Goal: Task Accomplishment & Management: Manage account settings

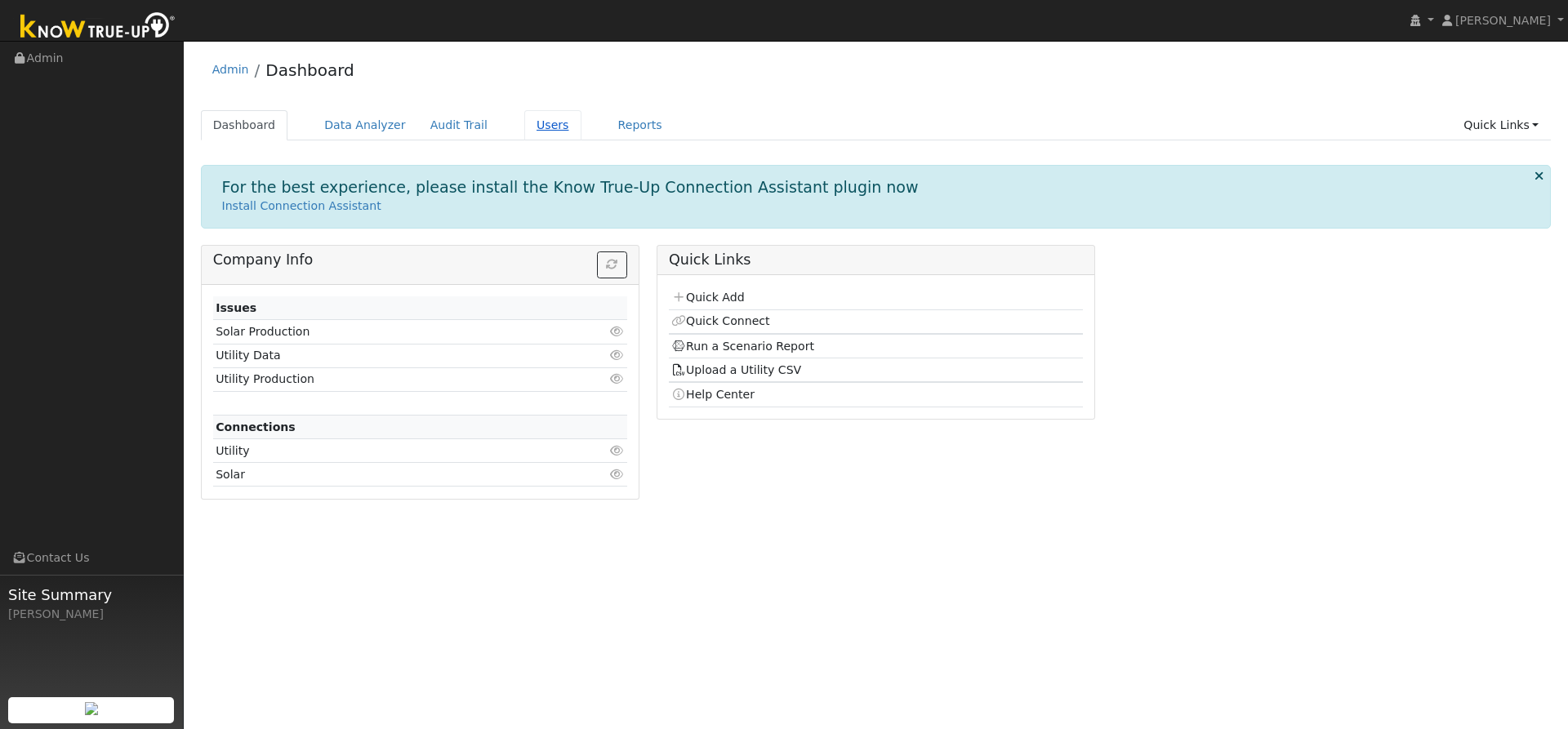
click at [527, 126] on link "Users" at bounding box center [552, 125] width 57 height 30
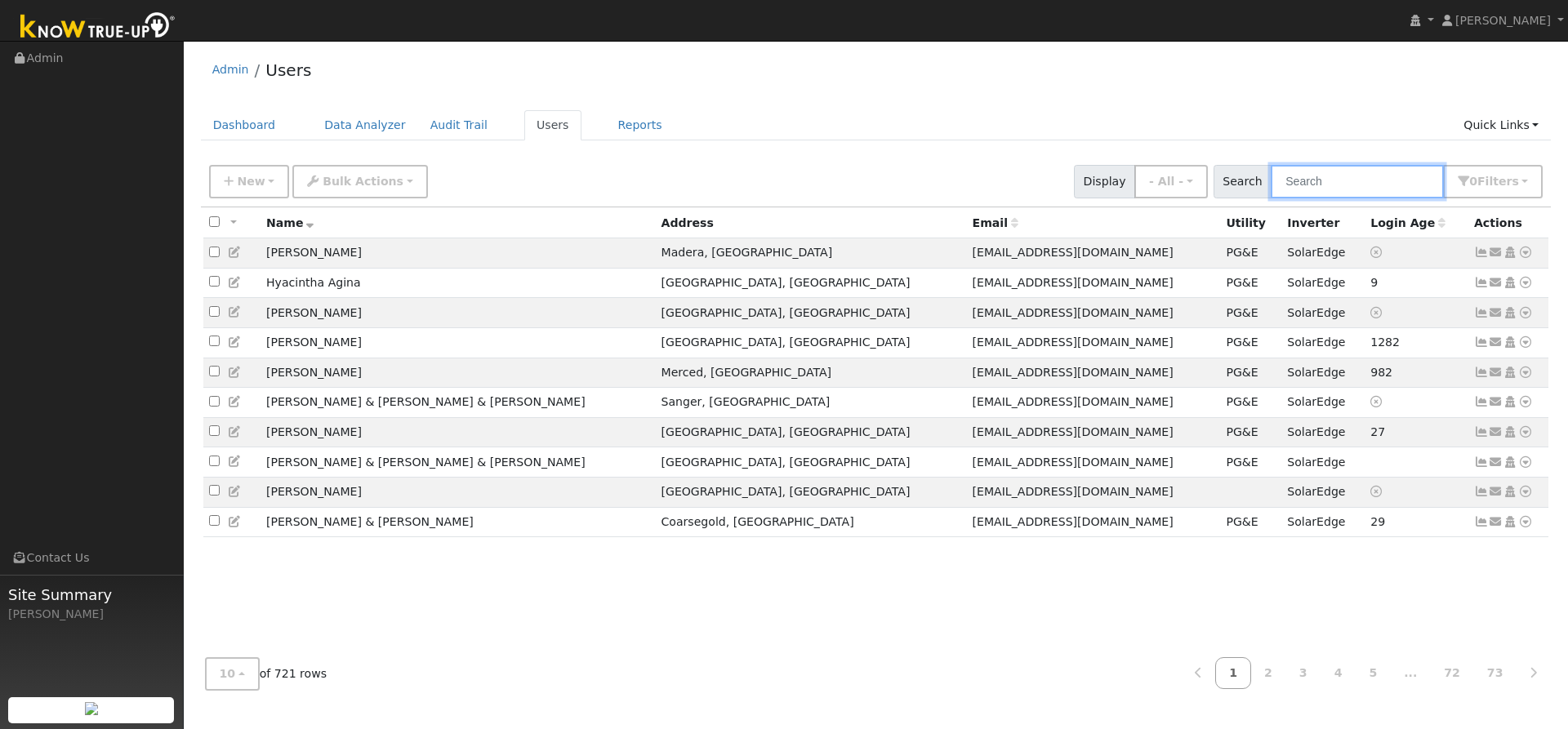
click at [1332, 183] on input "text" at bounding box center [1357, 181] width 173 height 33
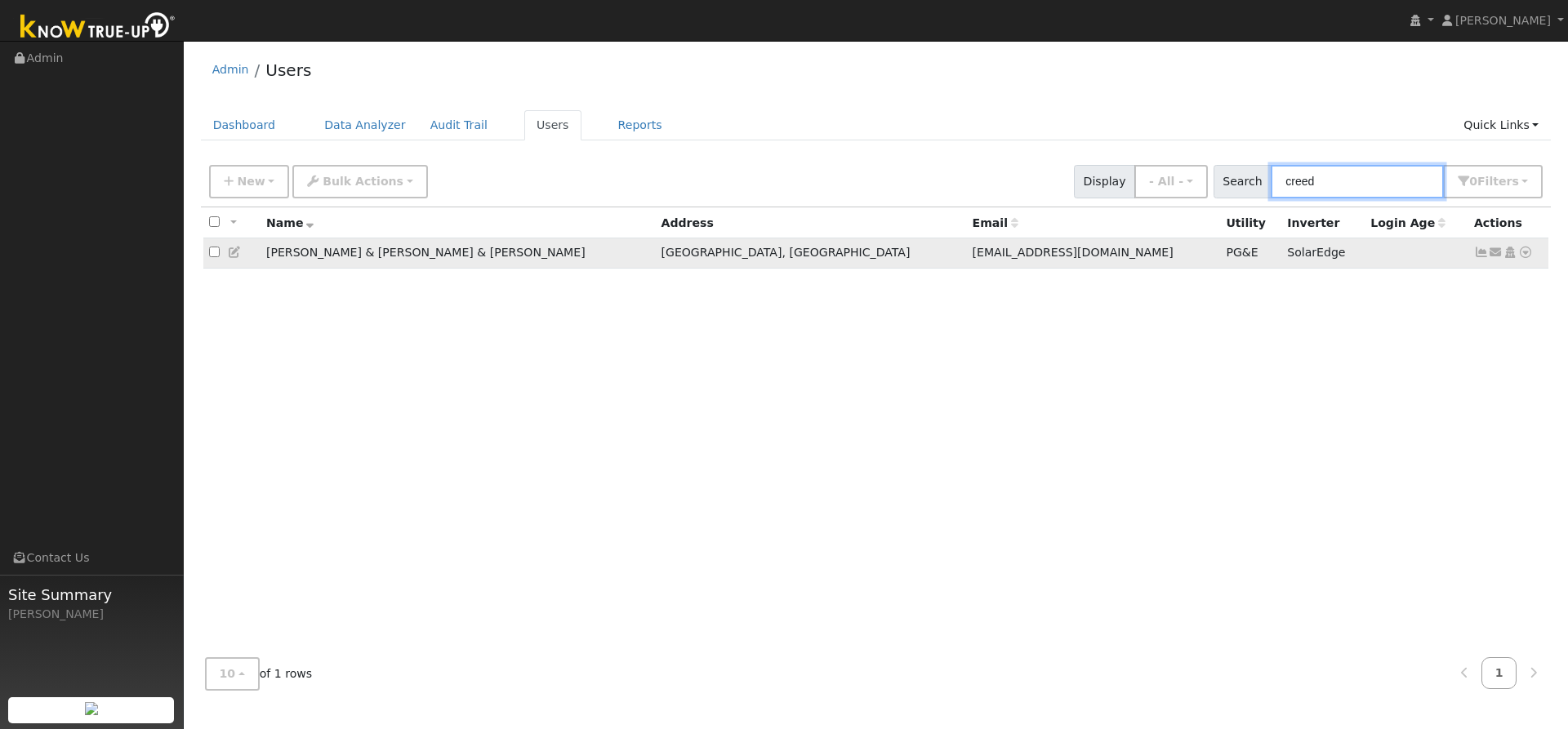
type input "creed"
click at [1478, 256] on icon at bounding box center [1482, 253] width 15 height 12
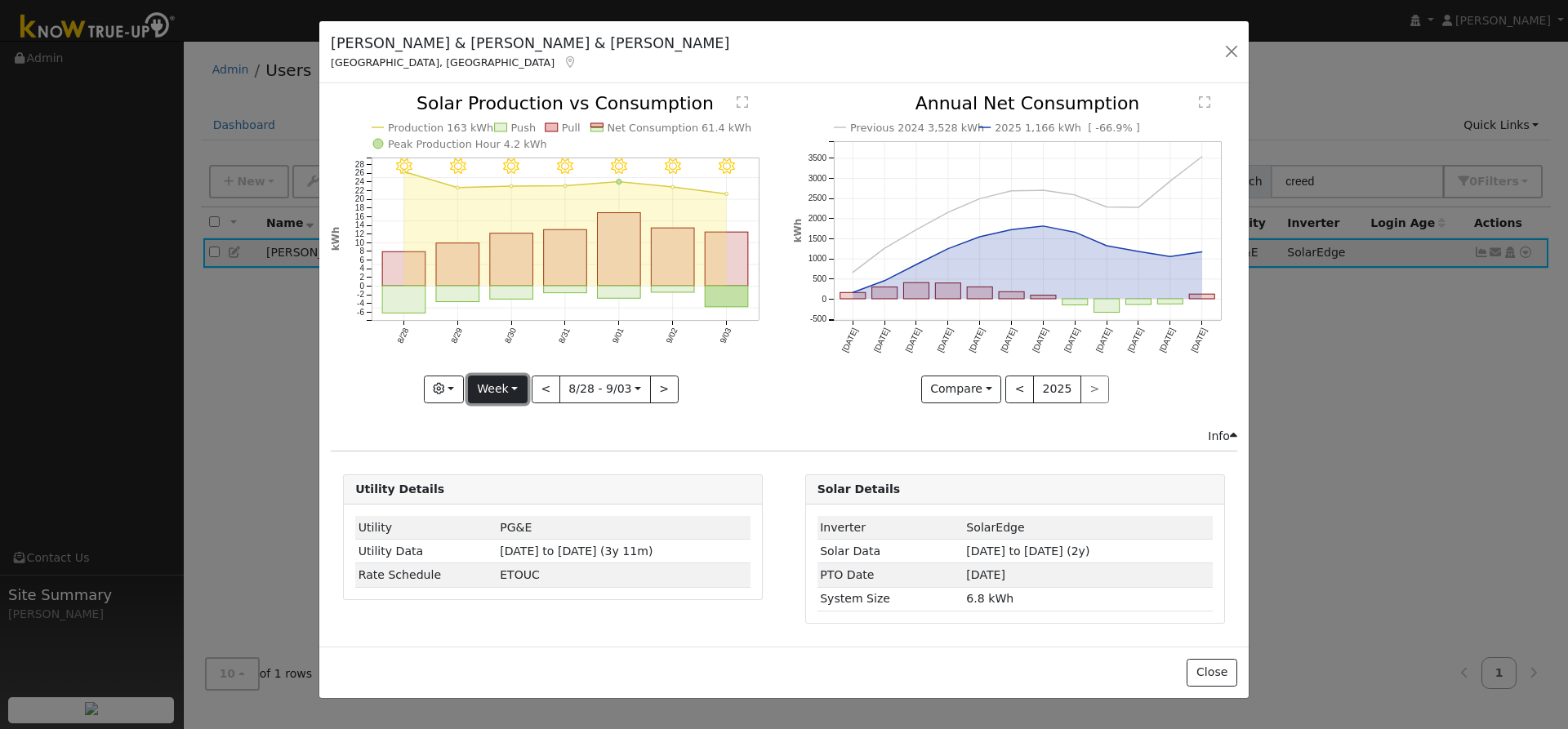
click at [500, 393] on button "Week" at bounding box center [498, 390] width 60 height 28
click at [496, 472] on link "Month" at bounding box center [525, 469] width 113 height 23
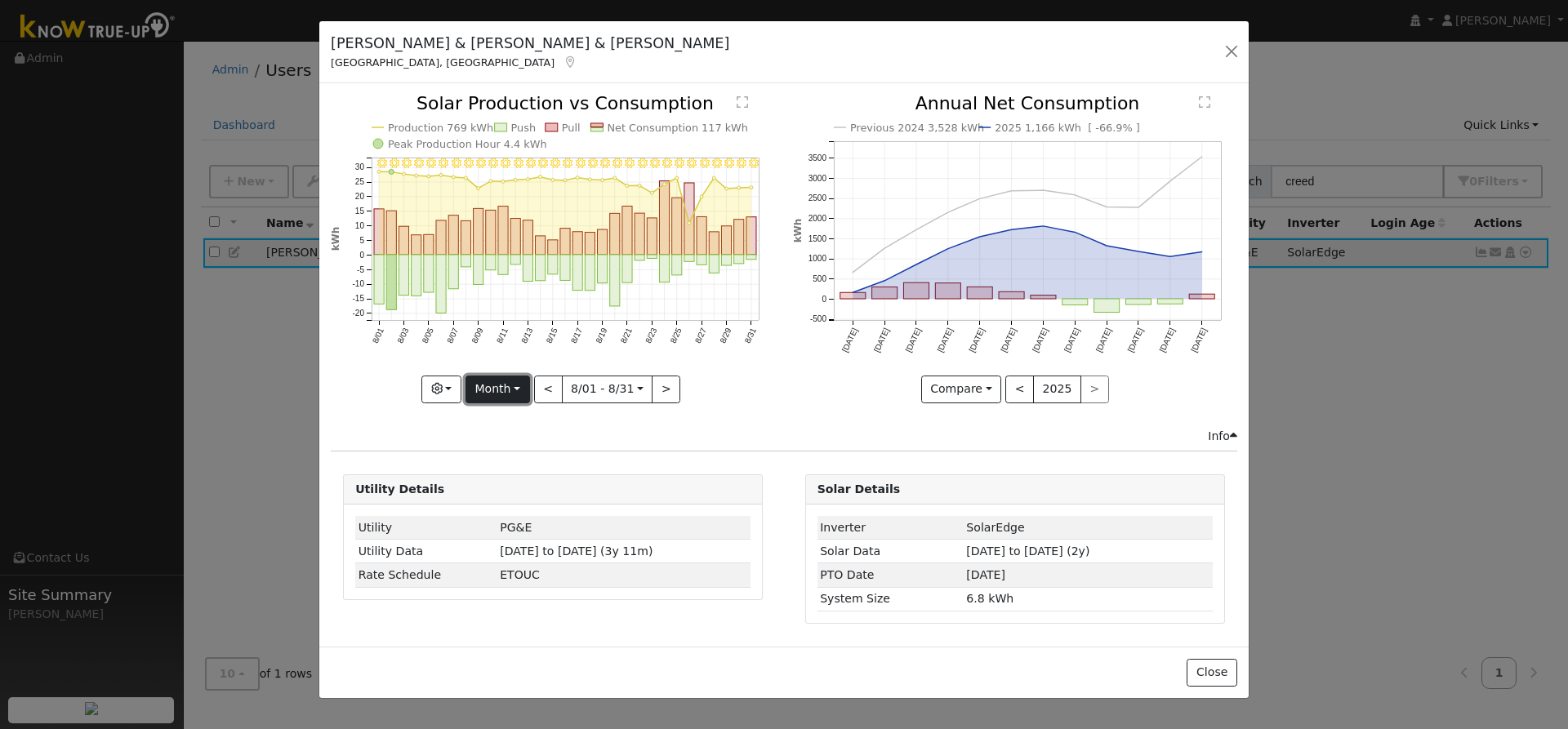
click at [519, 389] on button "Month" at bounding box center [498, 390] width 65 height 28
click at [496, 492] on link "Year" at bounding box center [523, 492] width 113 height 23
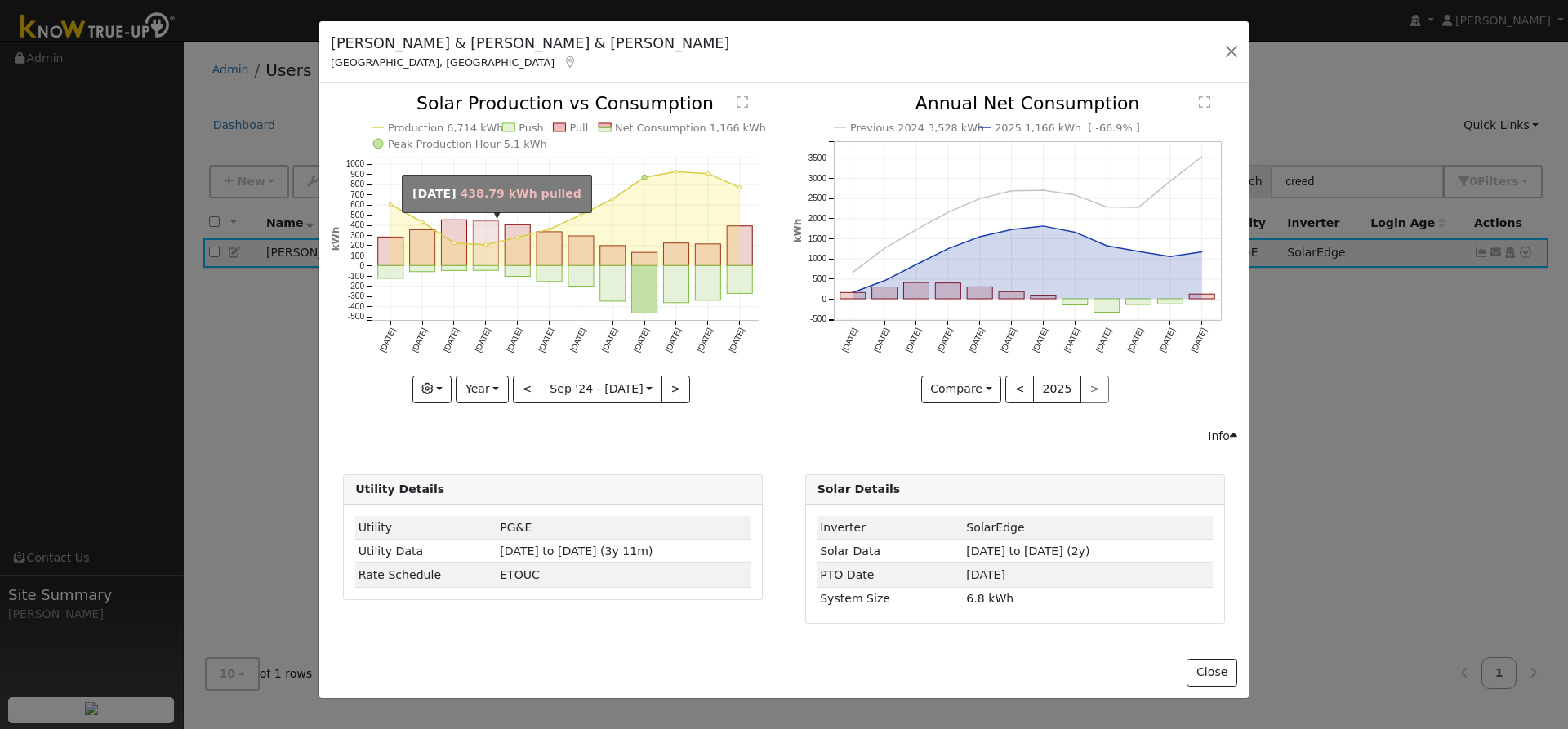
click at [486, 262] on rect "onclick=""" at bounding box center [486, 244] width 26 height 45
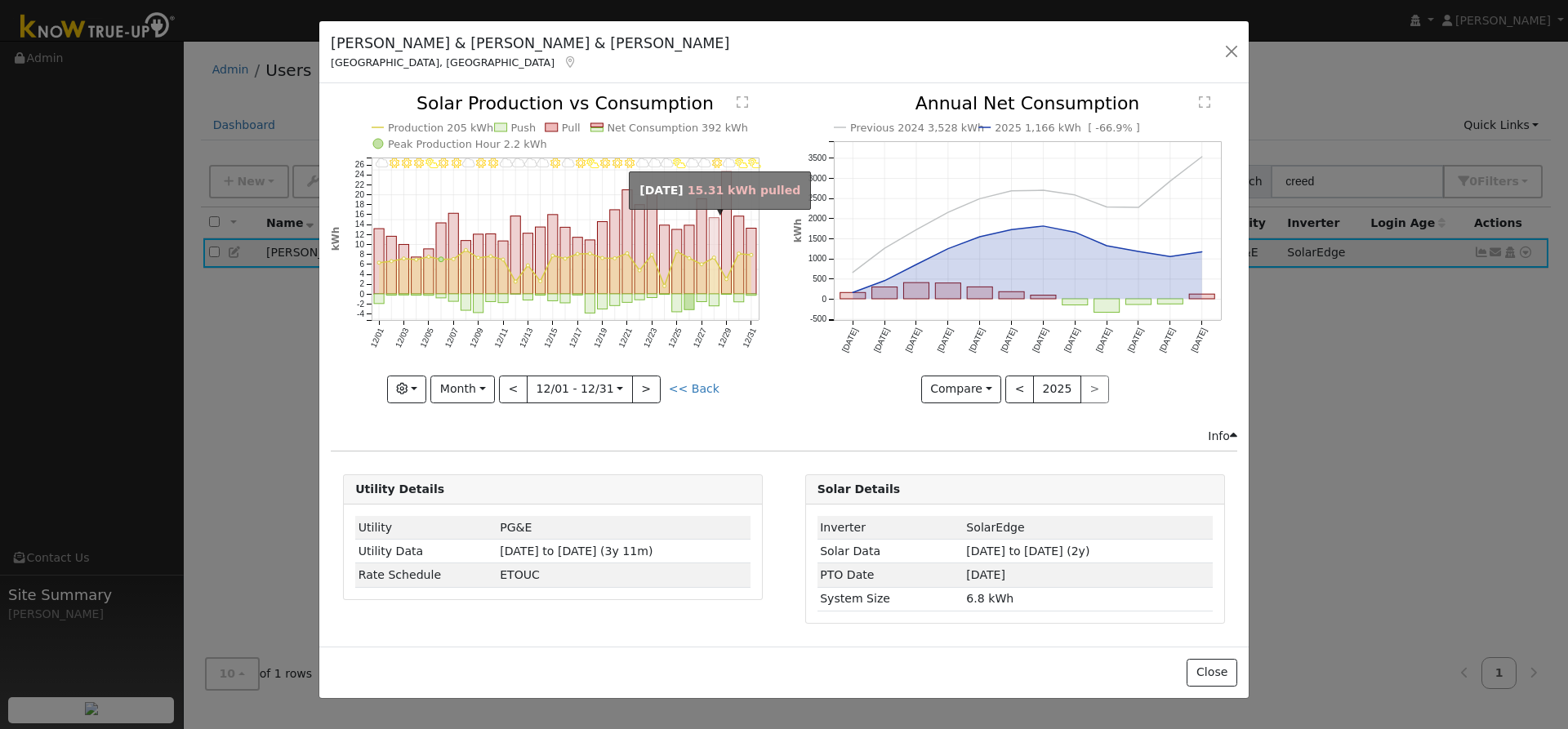
click at [713, 285] on rect "onclick=""" at bounding box center [715, 256] width 10 height 76
type input "2024-12-28"
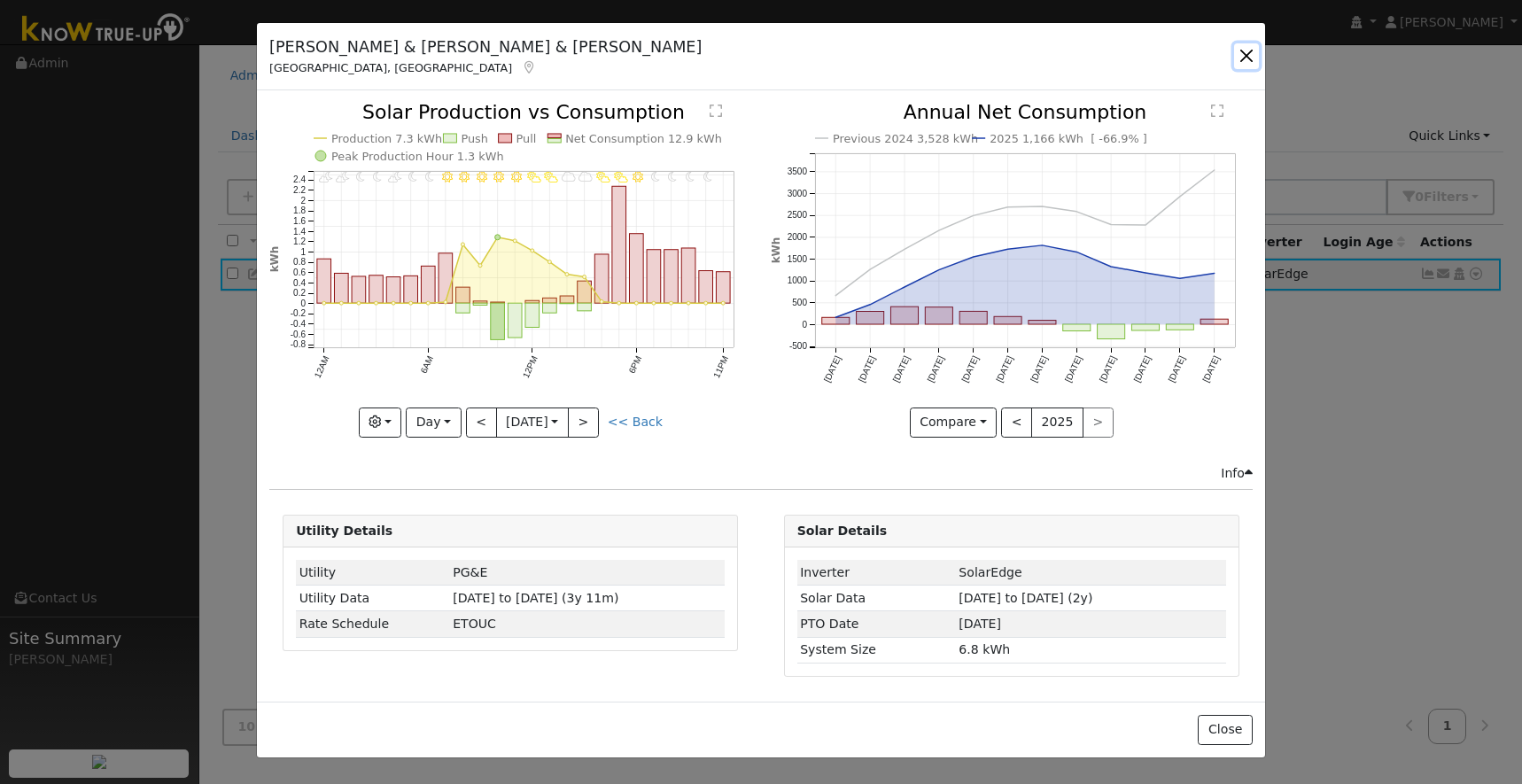
click at [1248, 55] on button "button" at bounding box center [1246, 56] width 25 height 25
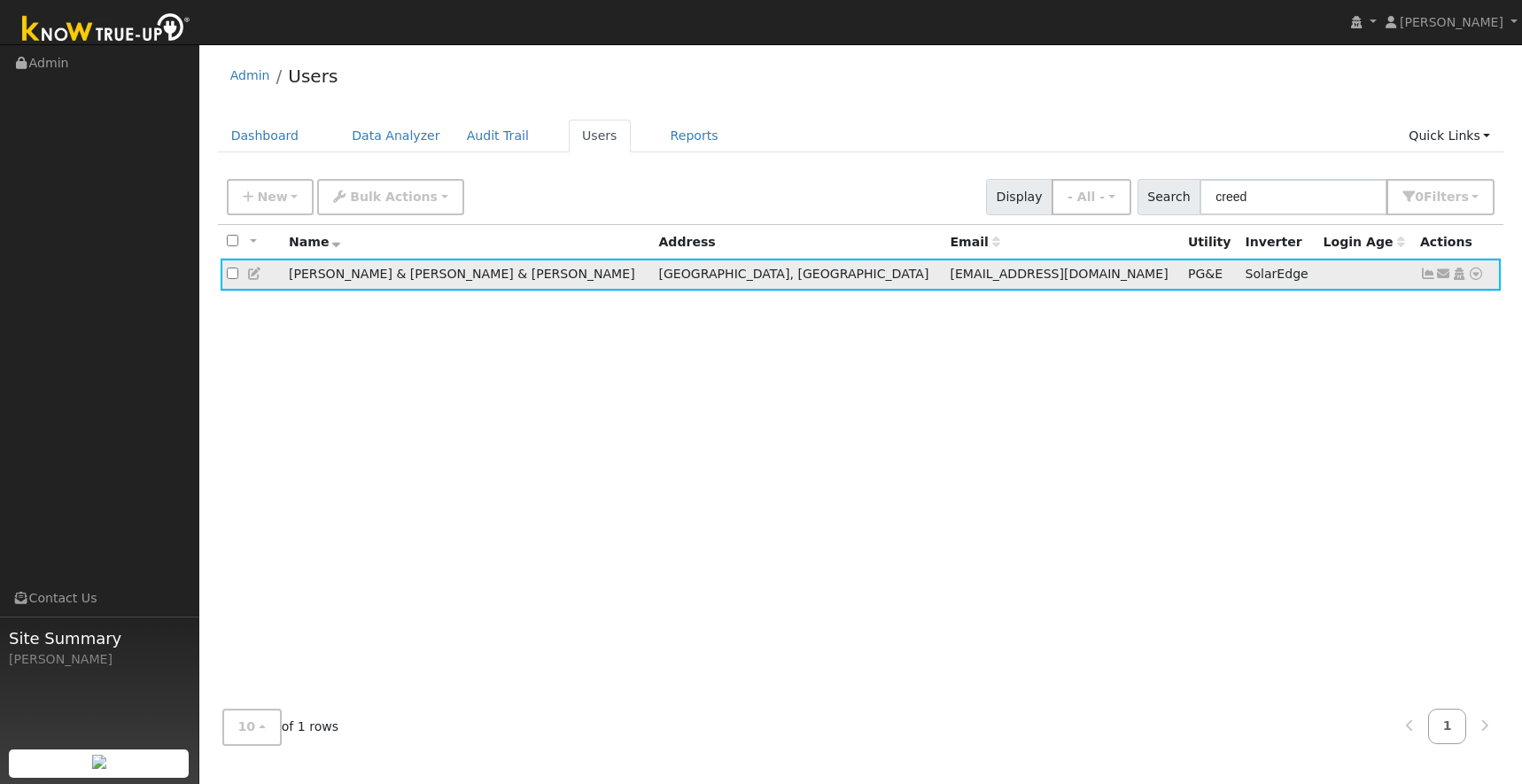
click at [1426, 277] on icon at bounding box center [1428, 274] width 16 height 13
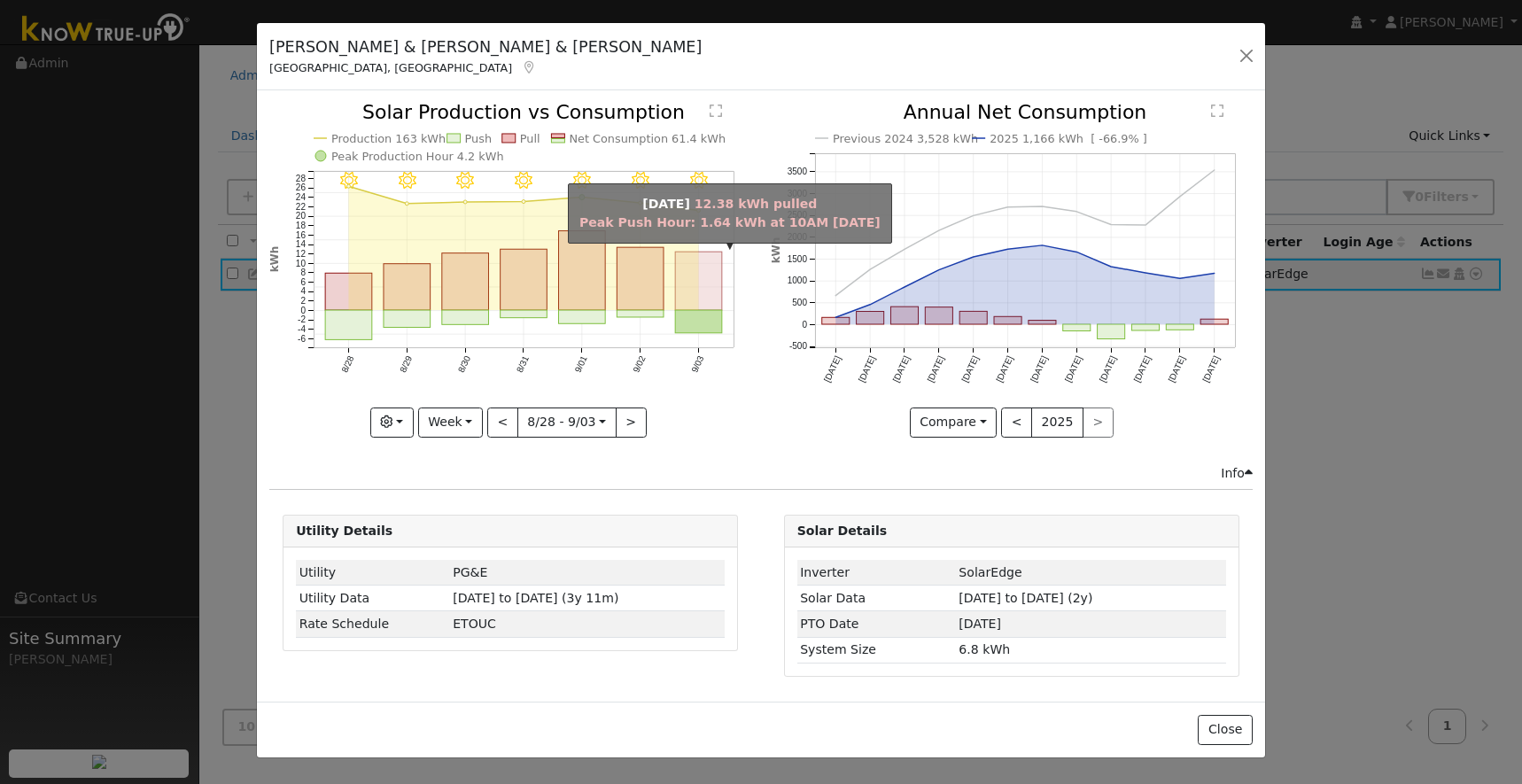
click at [699, 295] on rect "onclick=""" at bounding box center [699, 281] width 47 height 58
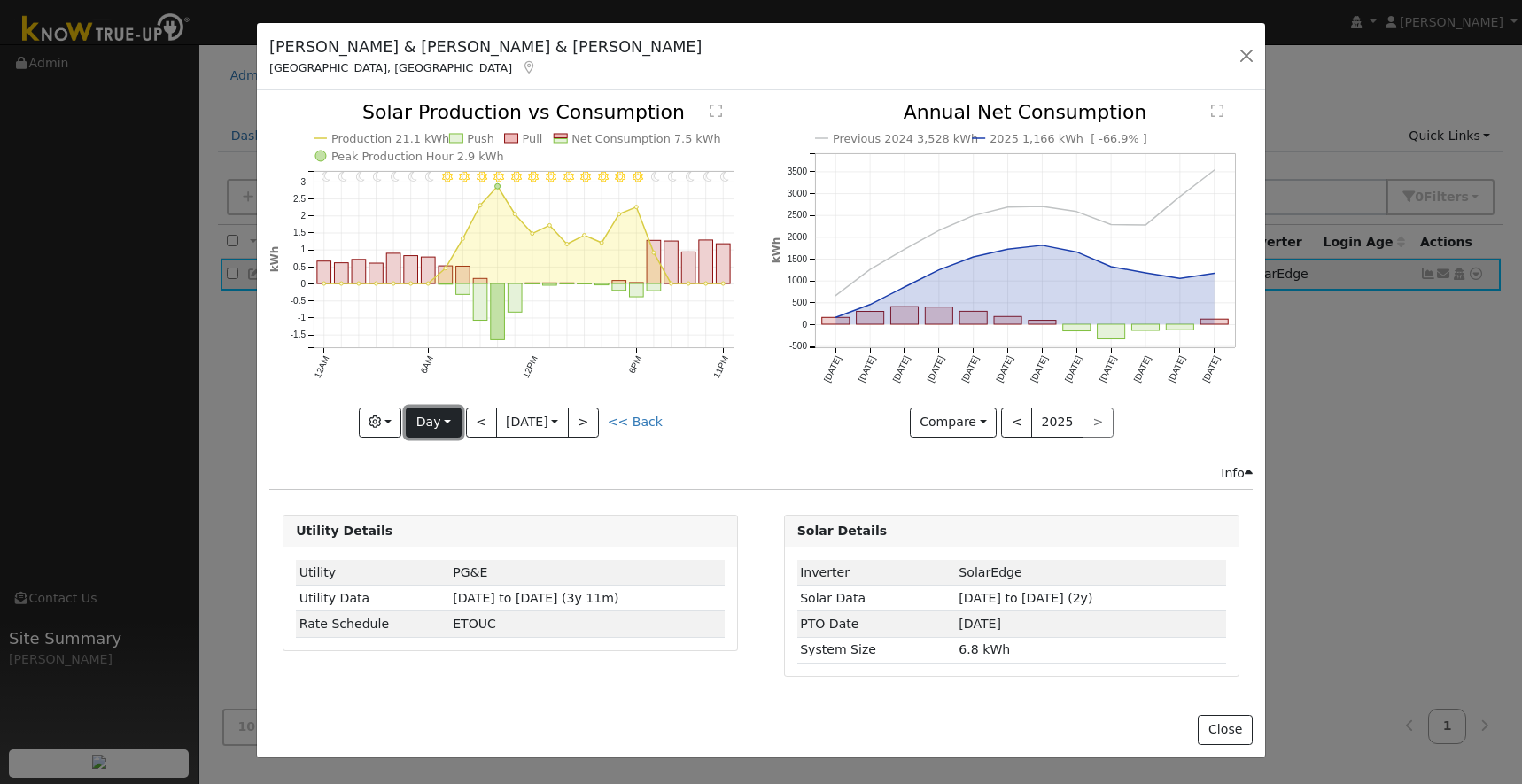
click at [438, 418] on button "Day" at bounding box center [433, 423] width 55 height 31
click at [426, 533] on link "Year" at bounding box center [468, 533] width 123 height 25
type input "2024-09-01"
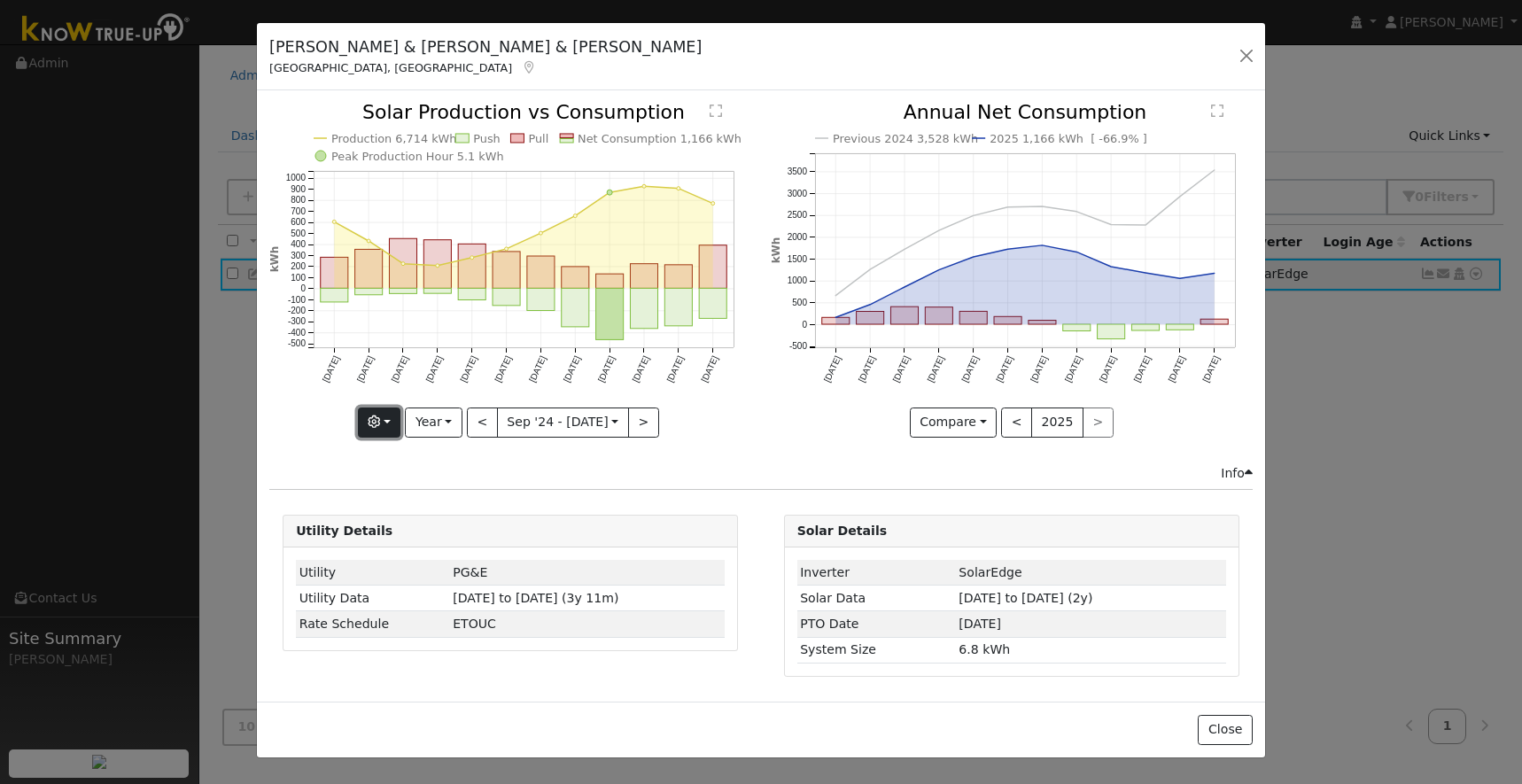
click at [389, 420] on button "button" at bounding box center [379, 423] width 43 height 31
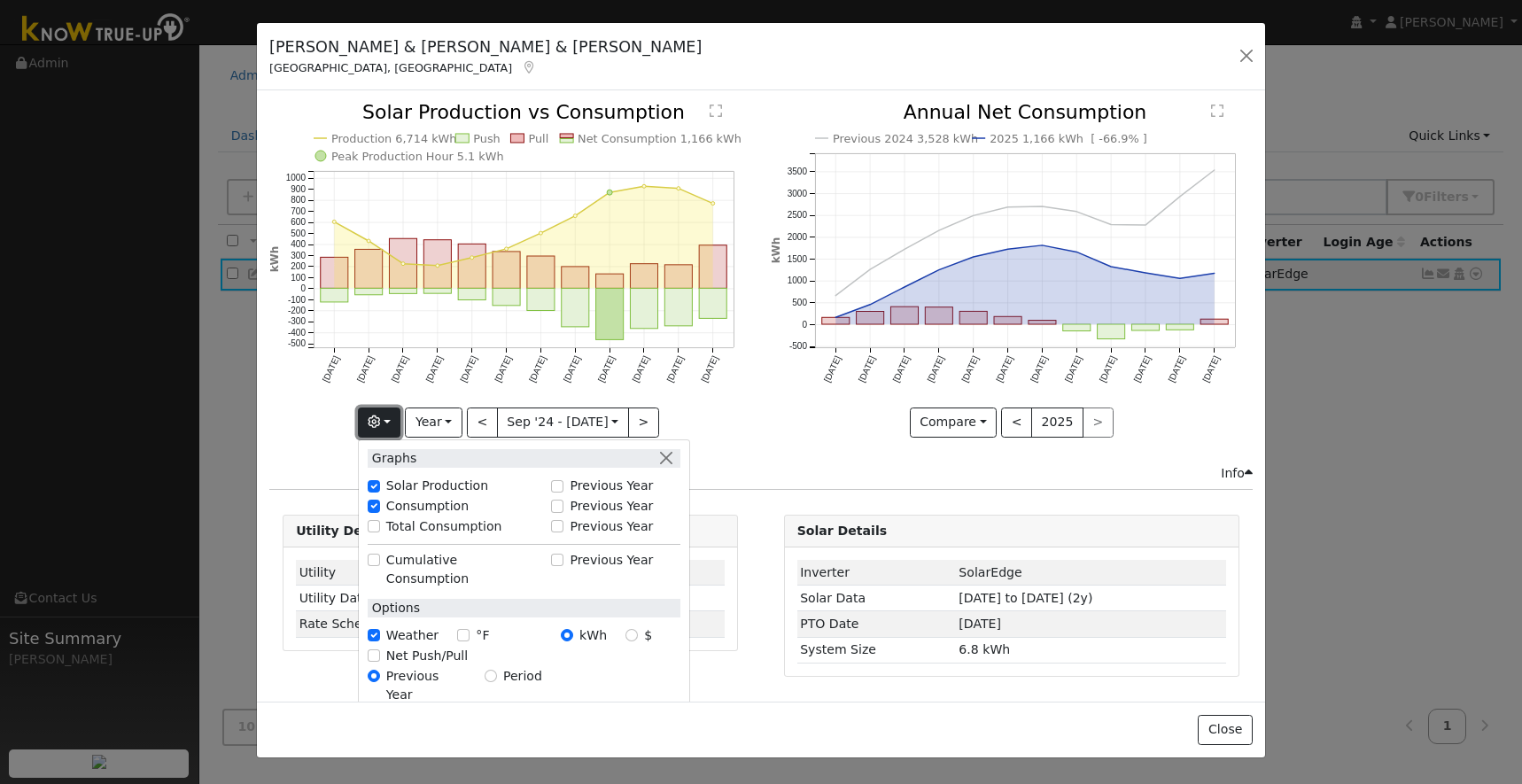
click at [389, 420] on button "button" at bounding box center [379, 423] width 43 height 31
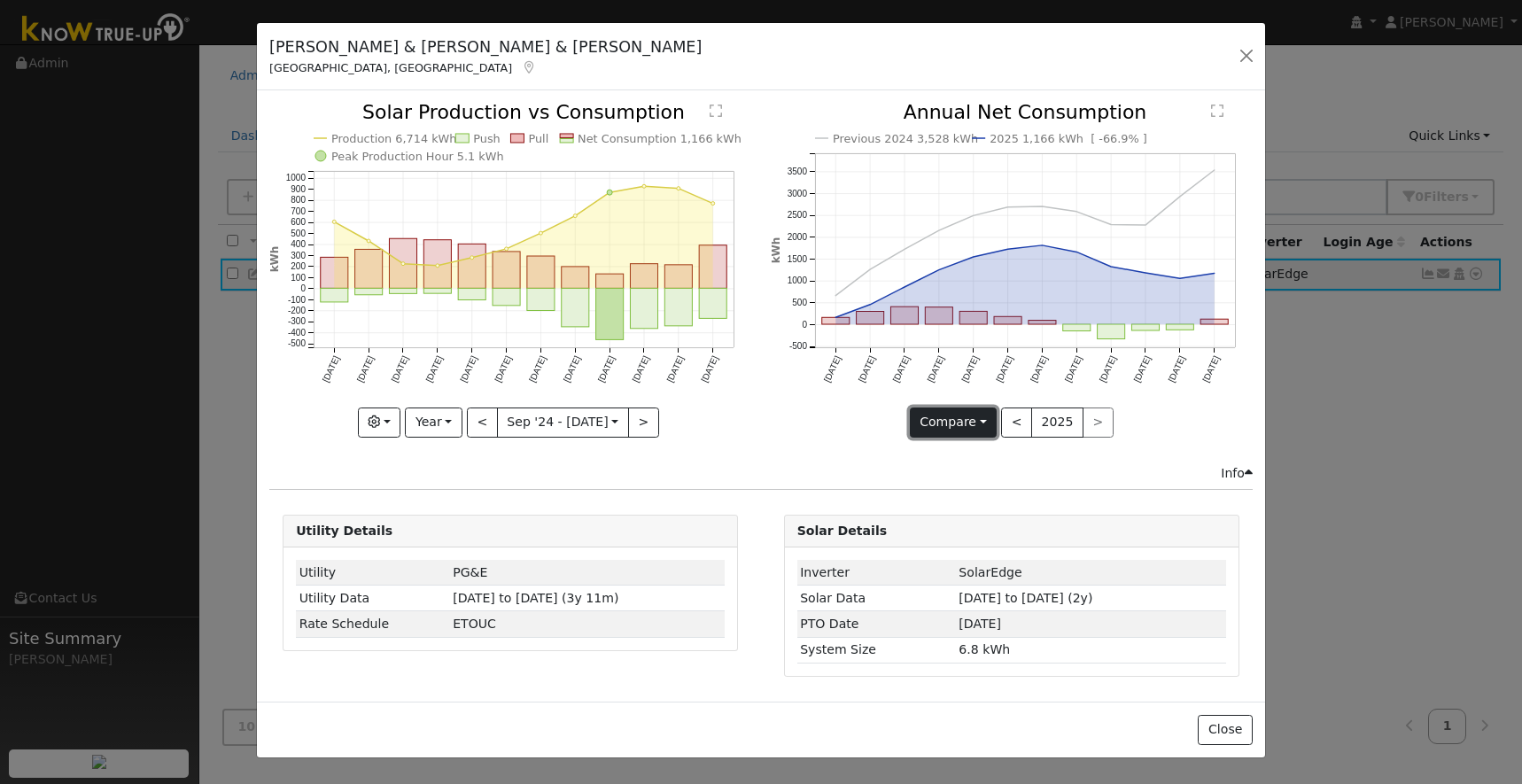
click at [972, 425] on button "Compare" at bounding box center [954, 423] width 88 height 31
click at [978, 460] on link "Compare Previous" at bounding box center [980, 459] width 138 height 25
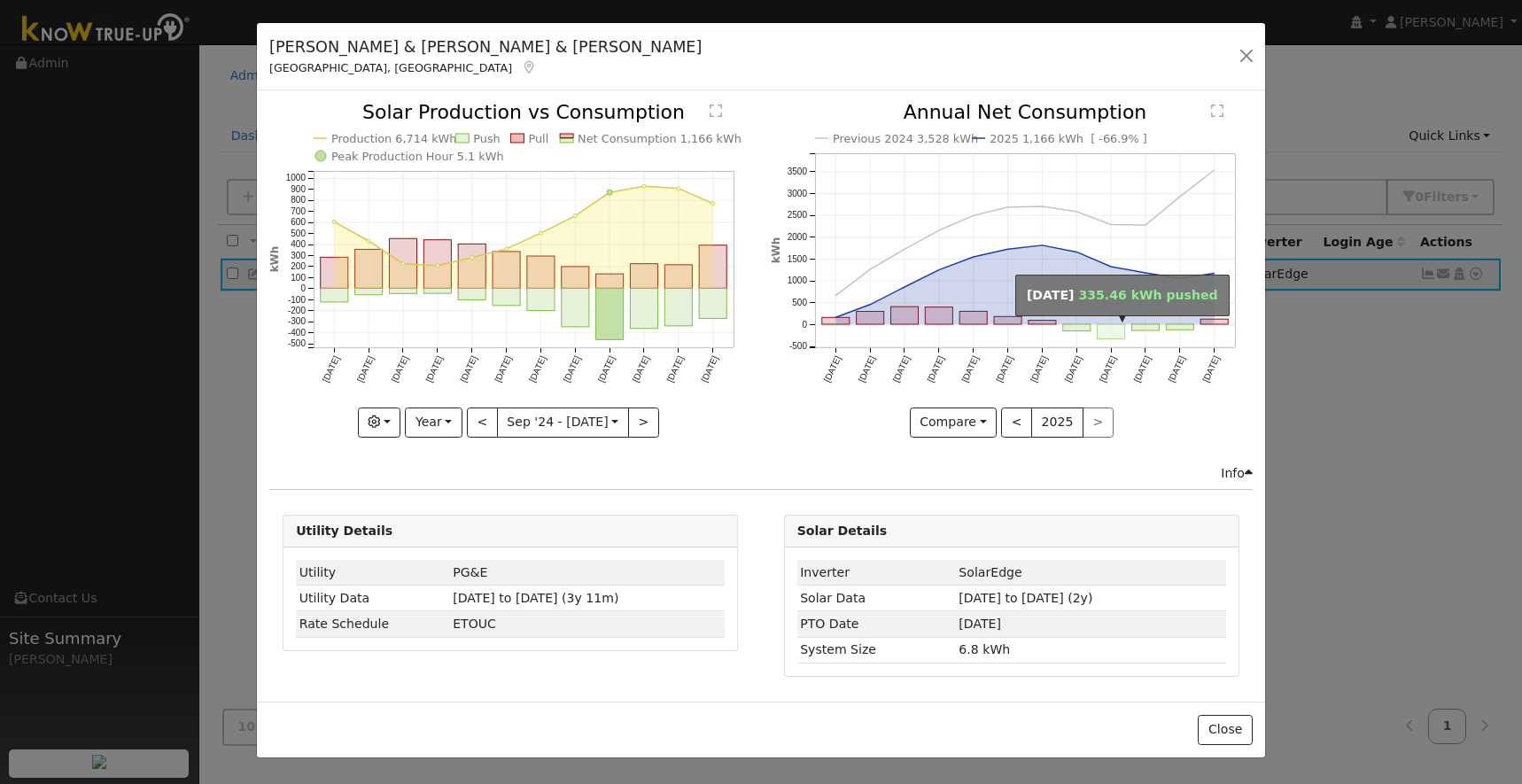
click at [1110, 333] on rect "onclick=""" at bounding box center [1111, 332] width 28 height 15
